Goal: Information Seeking & Learning: Compare options

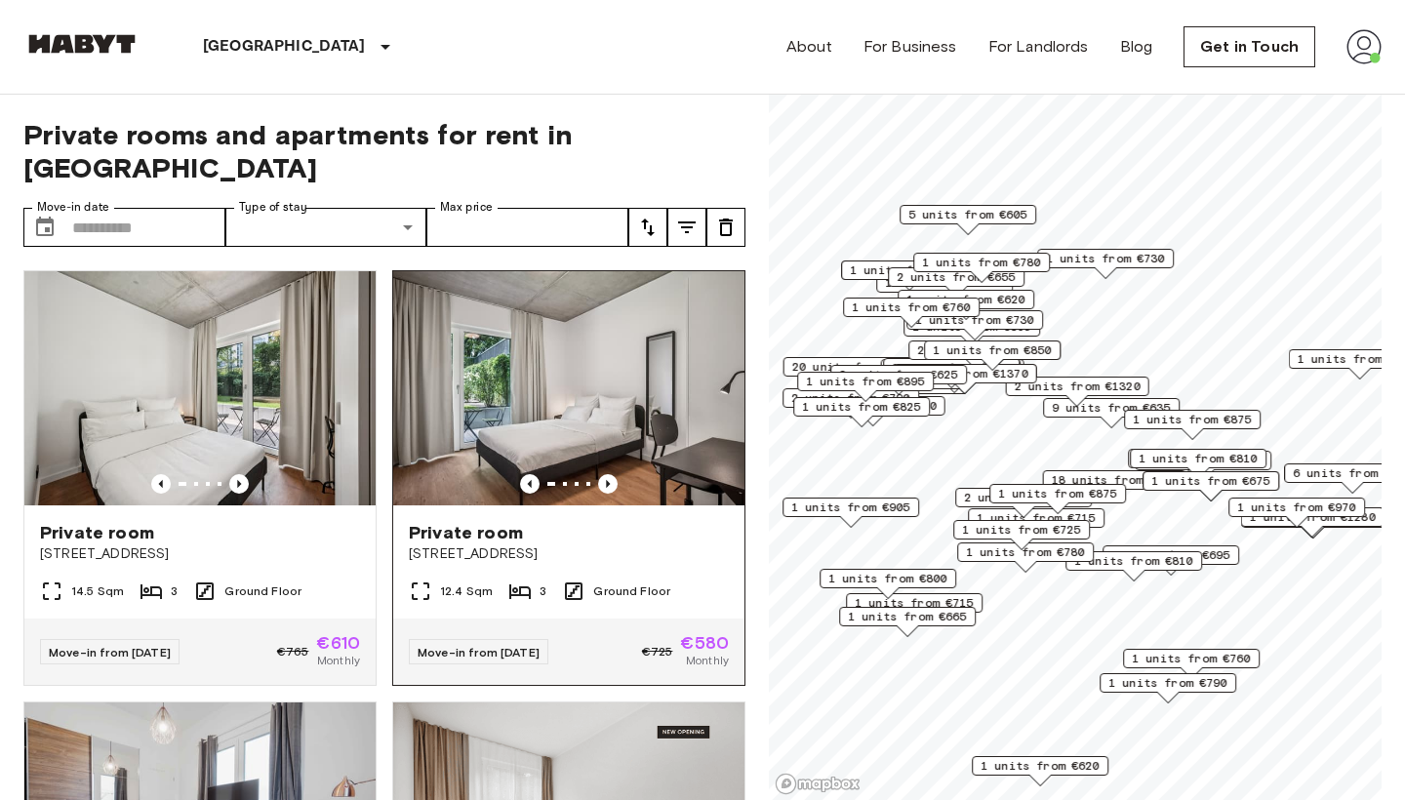
click at [500, 505] on div "Private room Stromstraße 48" at bounding box center [568, 542] width 351 height 74
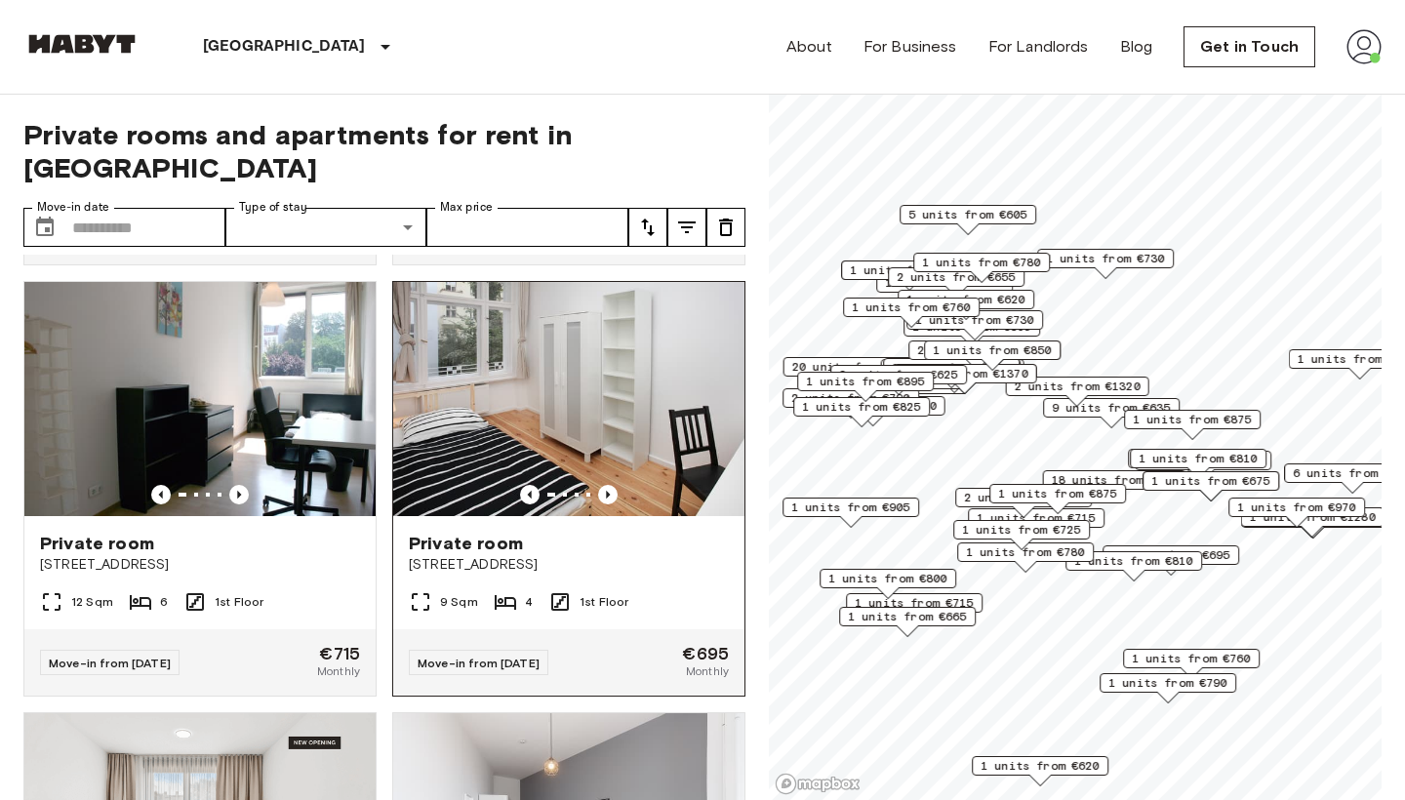
scroll to position [842, 0]
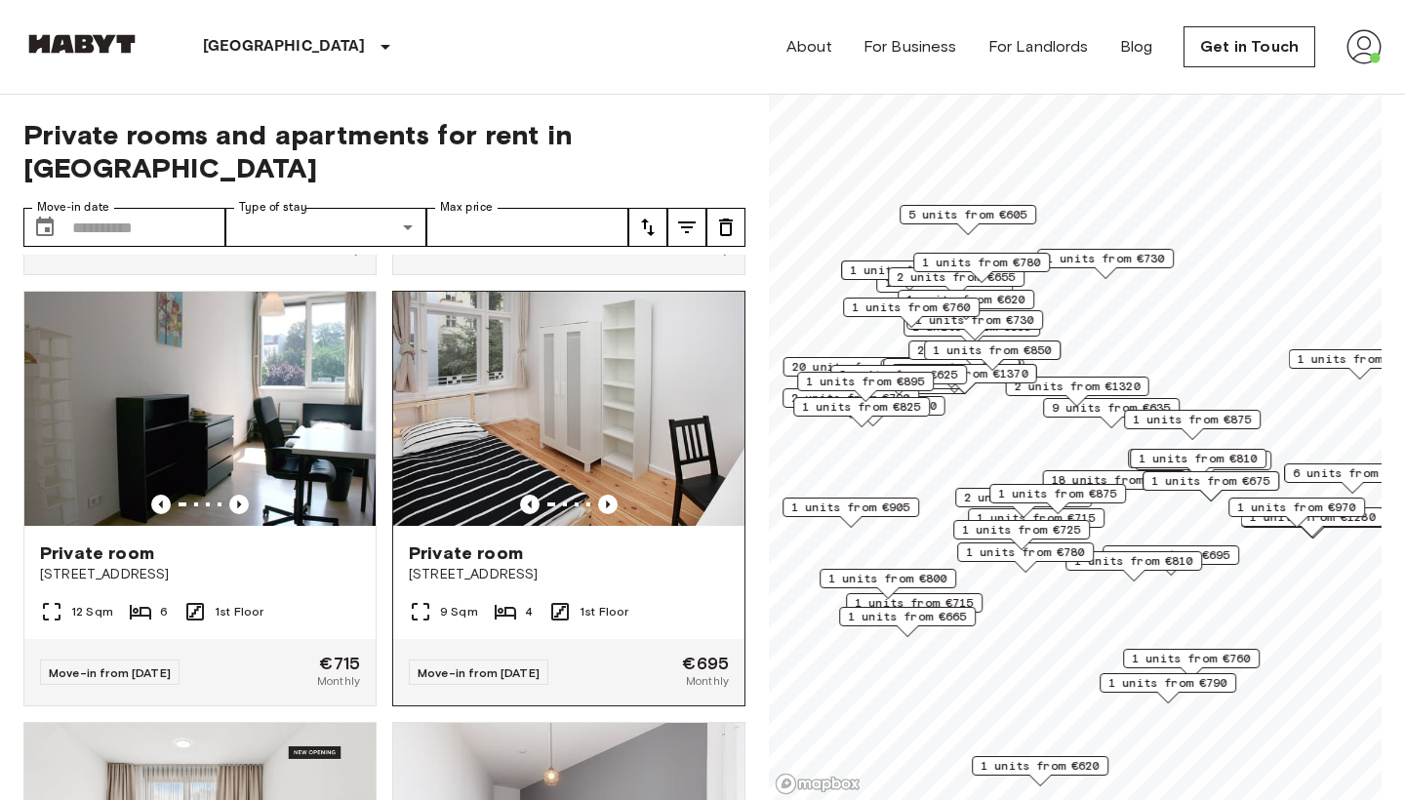
click at [508, 406] on img at bounding box center [568, 409] width 351 height 234
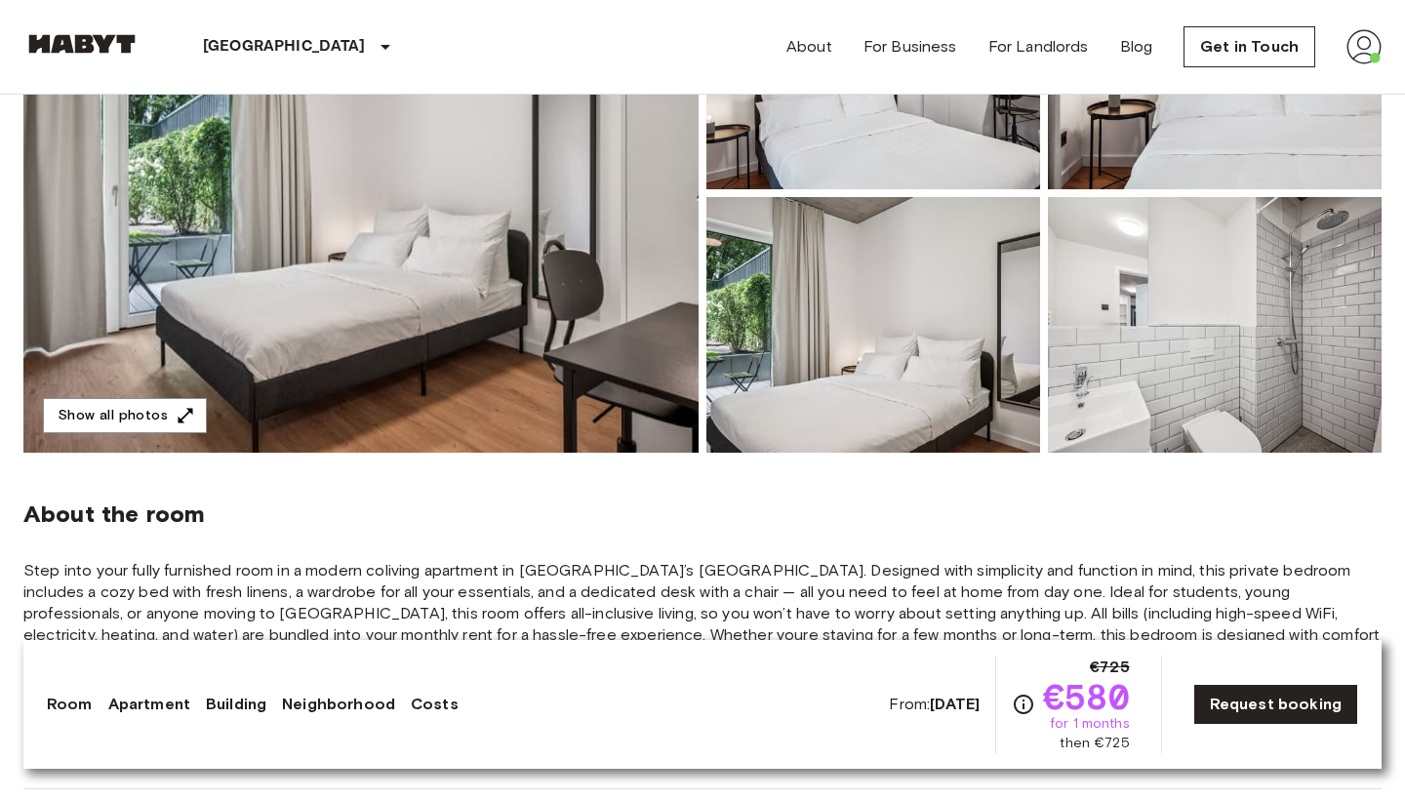
scroll to position [357, 0]
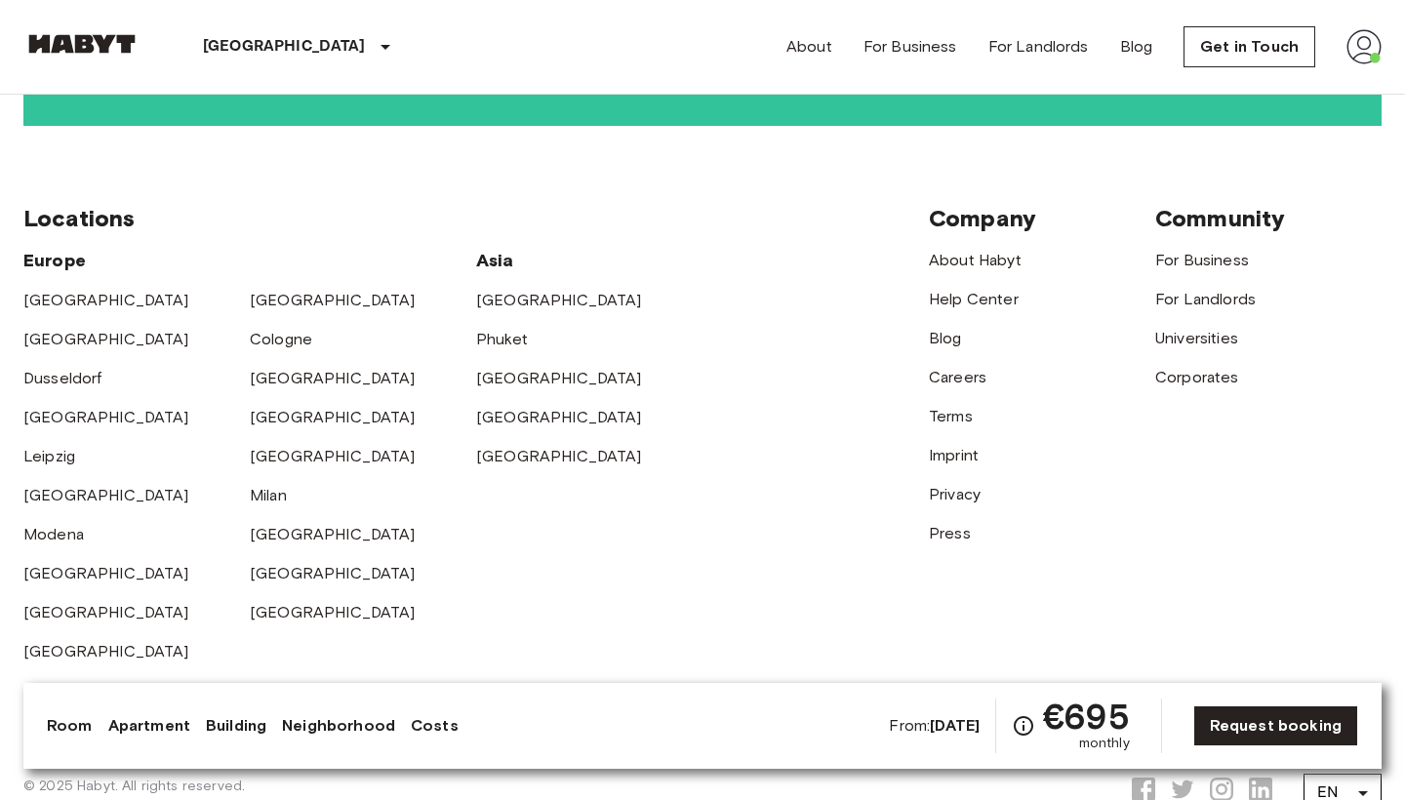
scroll to position [4129, 0]
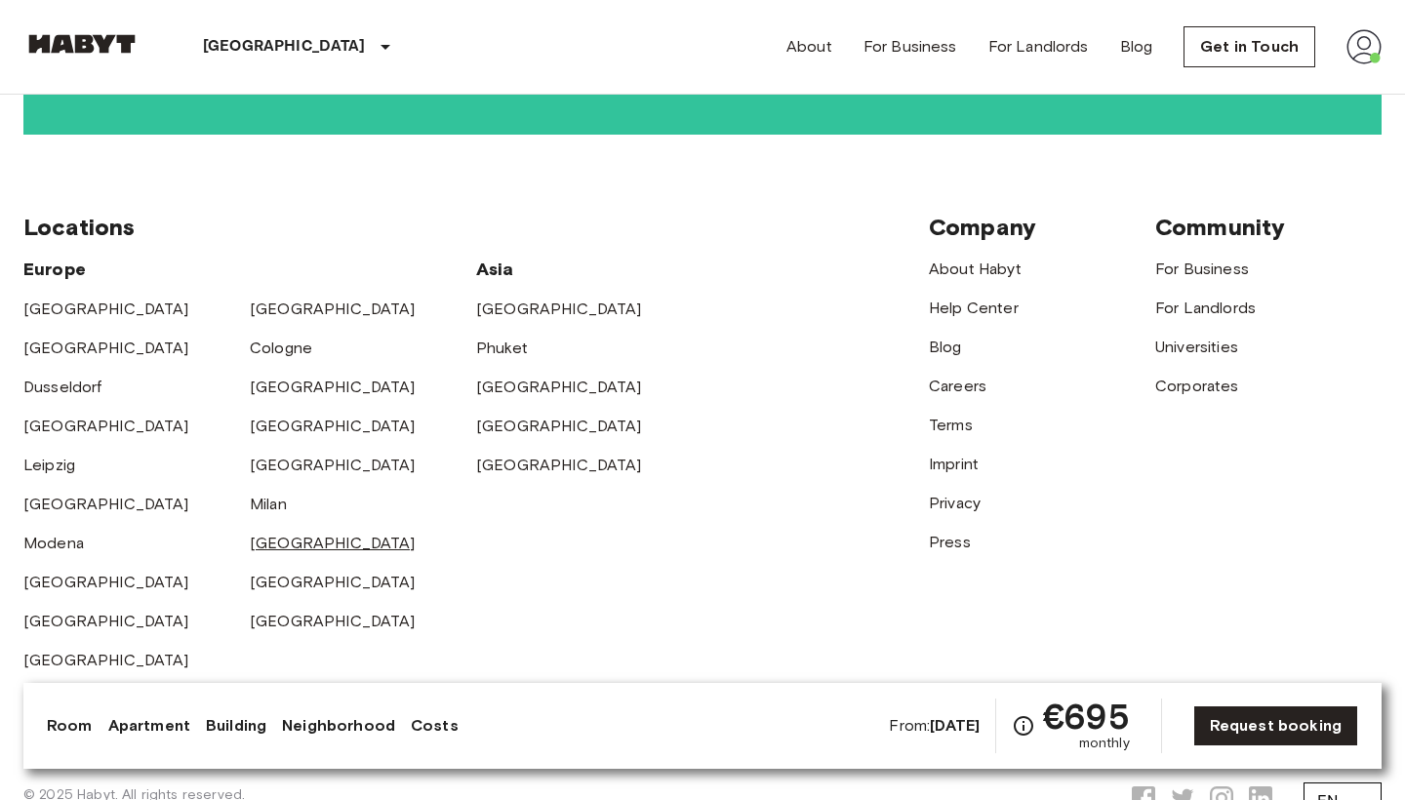
click at [291, 534] on link "[GEOGRAPHIC_DATA]" at bounding box center [333, 543] width 166 height 19
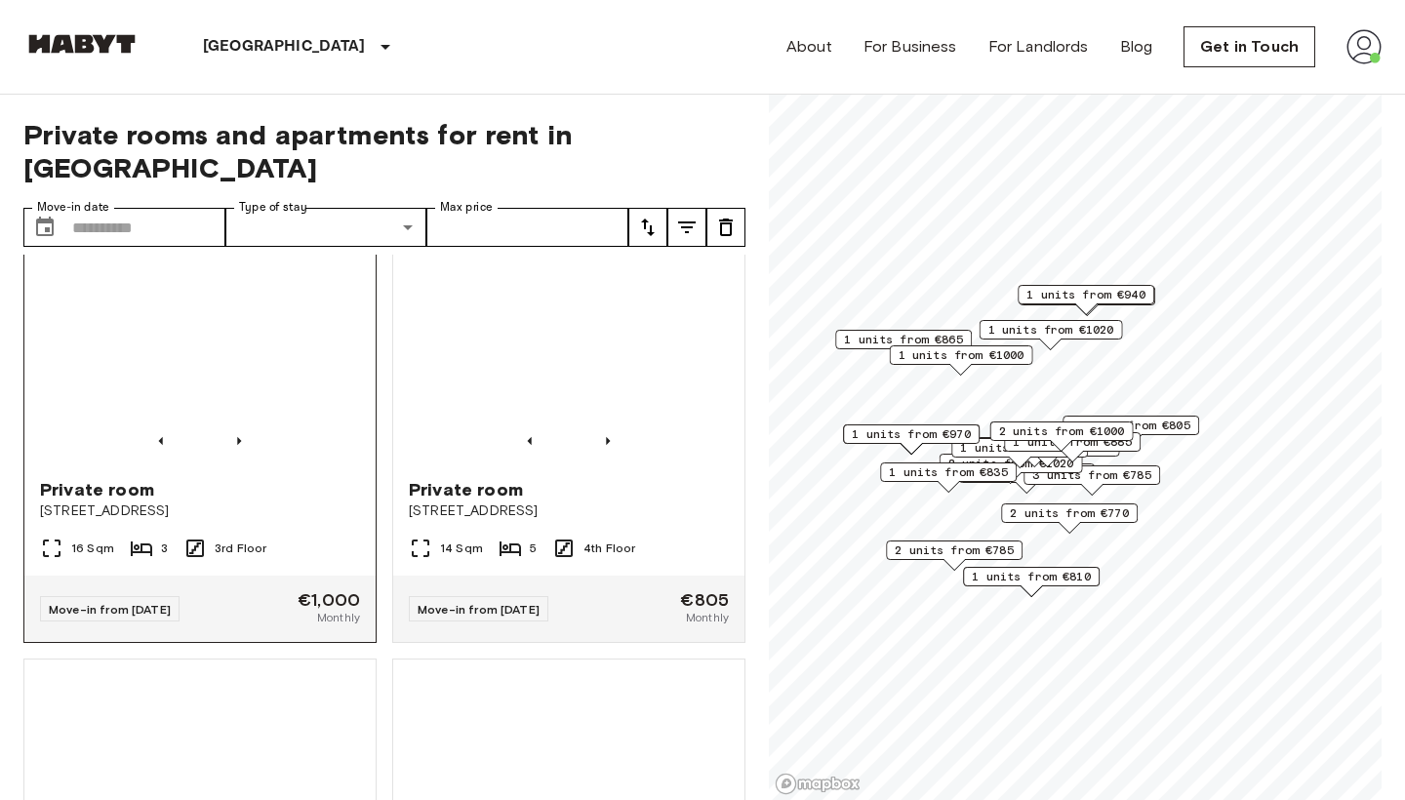
scroll to position [3063, 0]
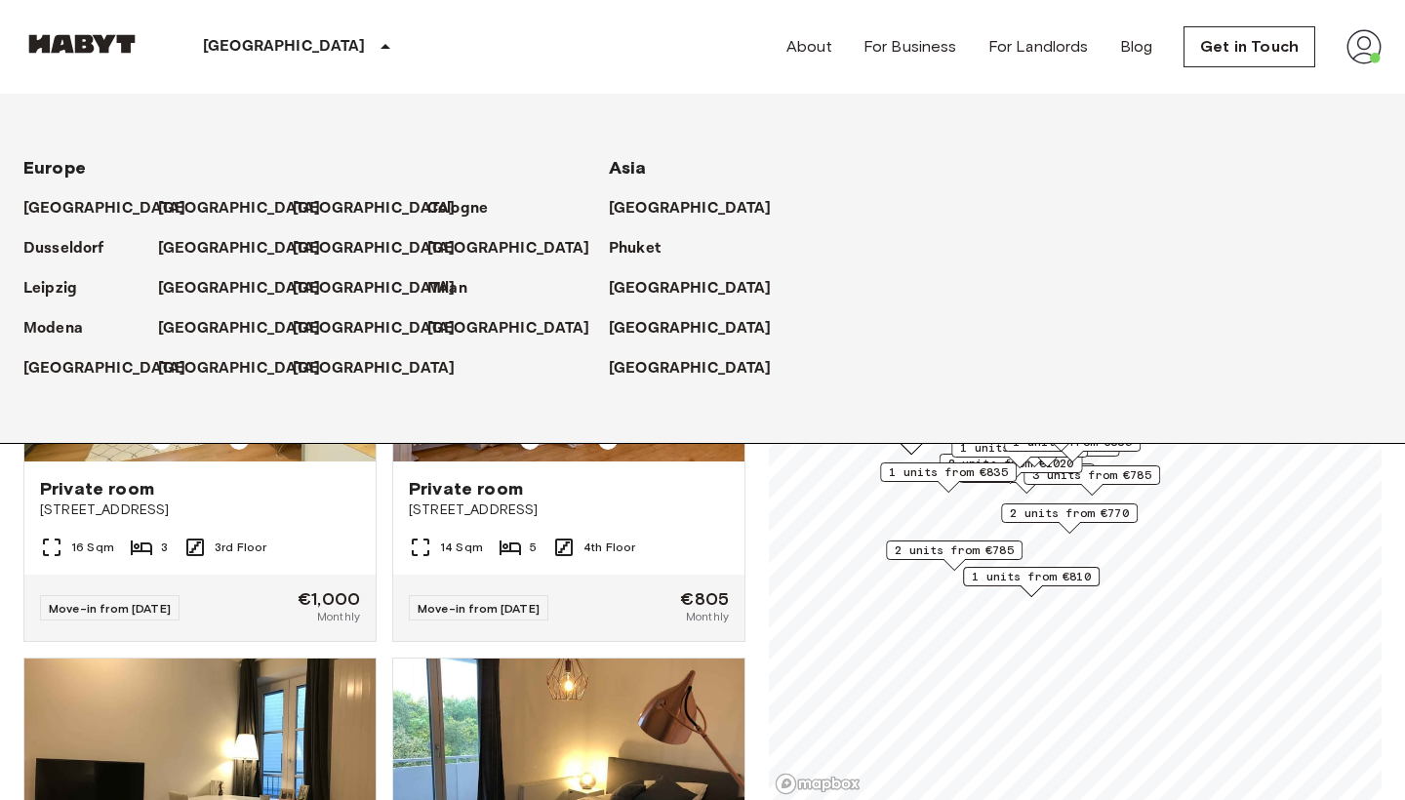
click at [381, 46] on icon at bounding box center [386, 46] width 10 height 5
click at [449, 258] on p "[GEOGRAPHIC_DATA]" at bounding box center [512, 248] width 163 height 23
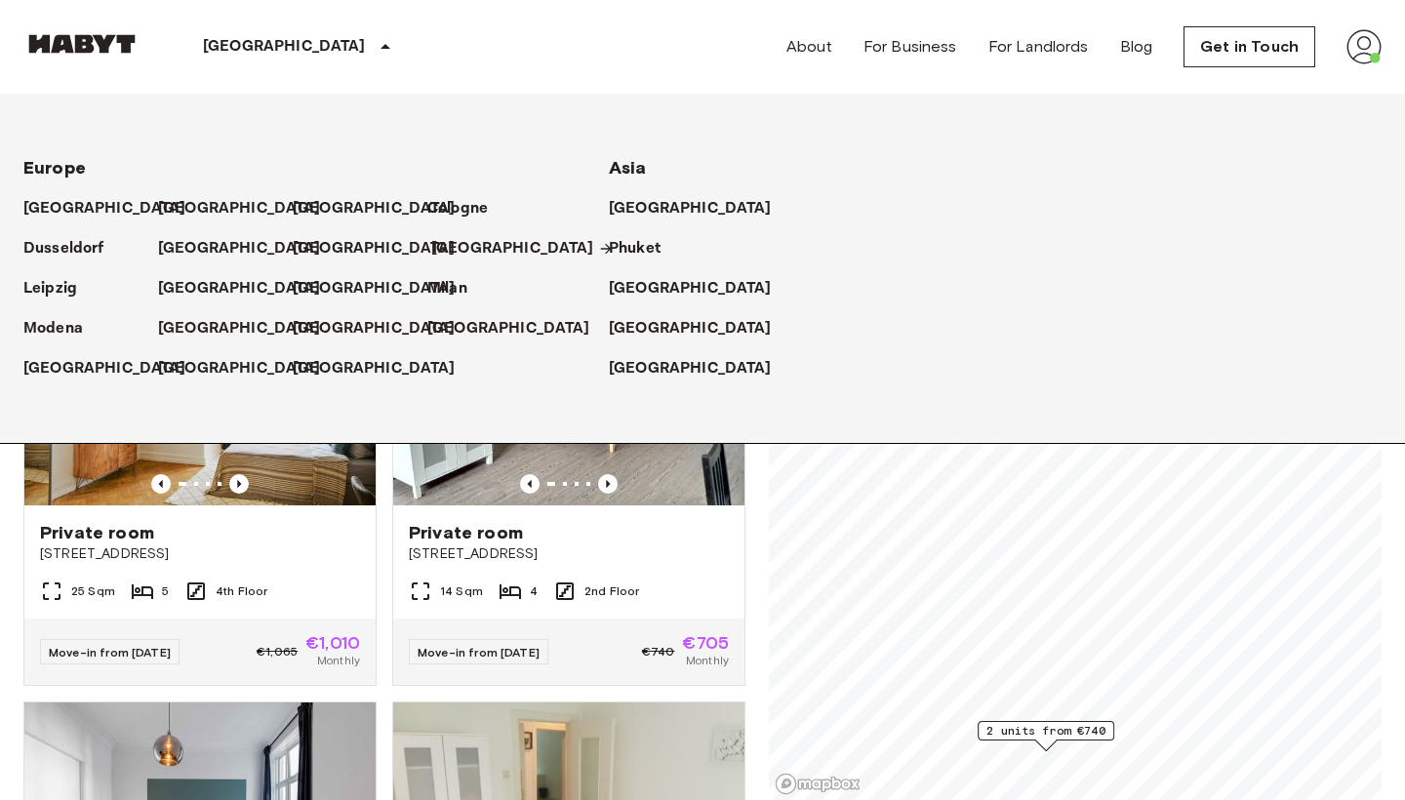
click at [452, 253] on p "[GEOGRAPHIC_DATA]" at bounding box center [512, 248] width 163 height 23
click at [374, 42] on icon at bounding box center [385, 46] width 23 height 23
click at [88, 246] on p "Dusseldorf" at bounding box center [67, 248] width 81 height 23
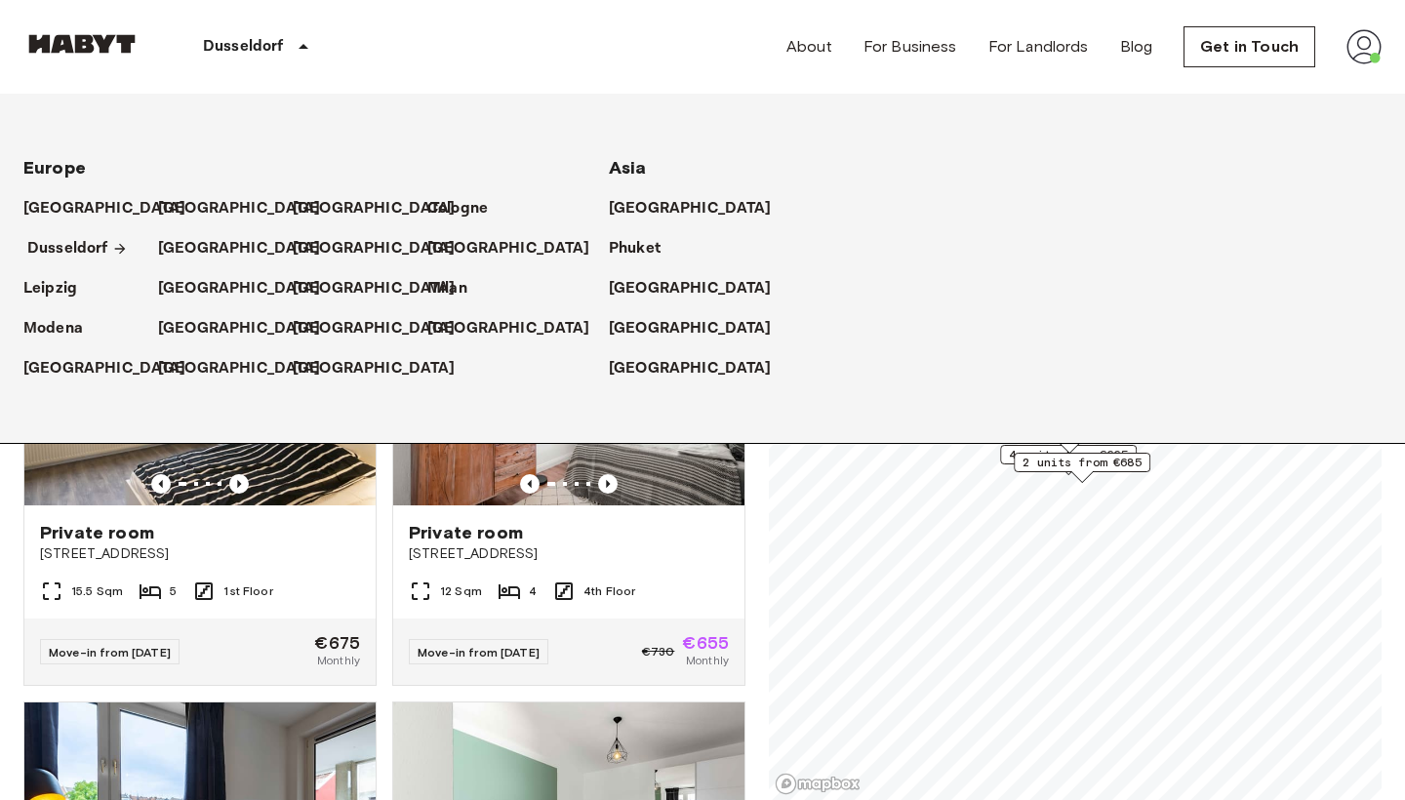
click at [88, 246] on p "Dusseldorf" at bounding box center [67, 248] width 81 height 23
click at [299, 57] on icon at bounding box center [303, 46] width 23 height 23
click at [301, 46] on icon at bounding box center [304, 46] width 10 height 5
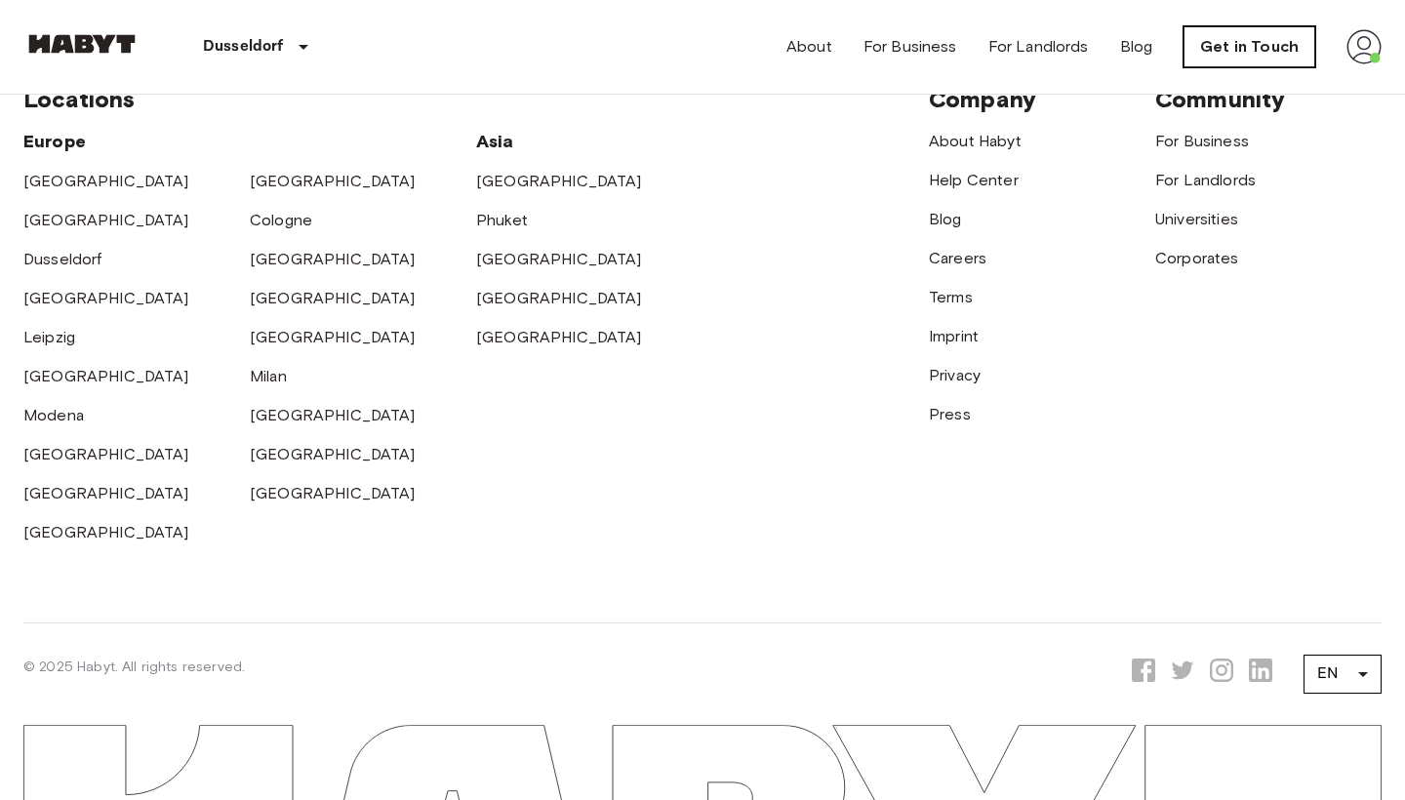
scroll to position [3104, 0]
